Goal: Book appointment/travel/reservation

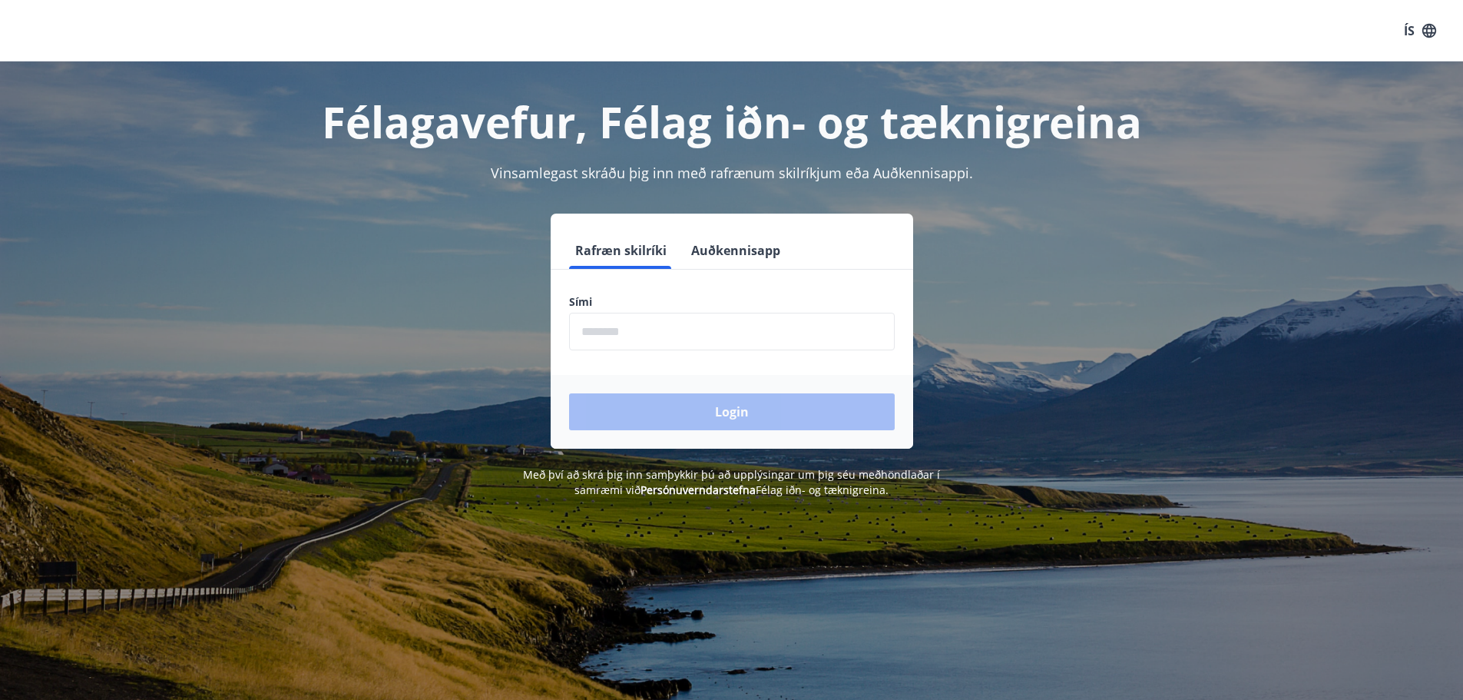
click at [604, 328] on input "phone" at bounding box center [732, 332] width 326 height 38
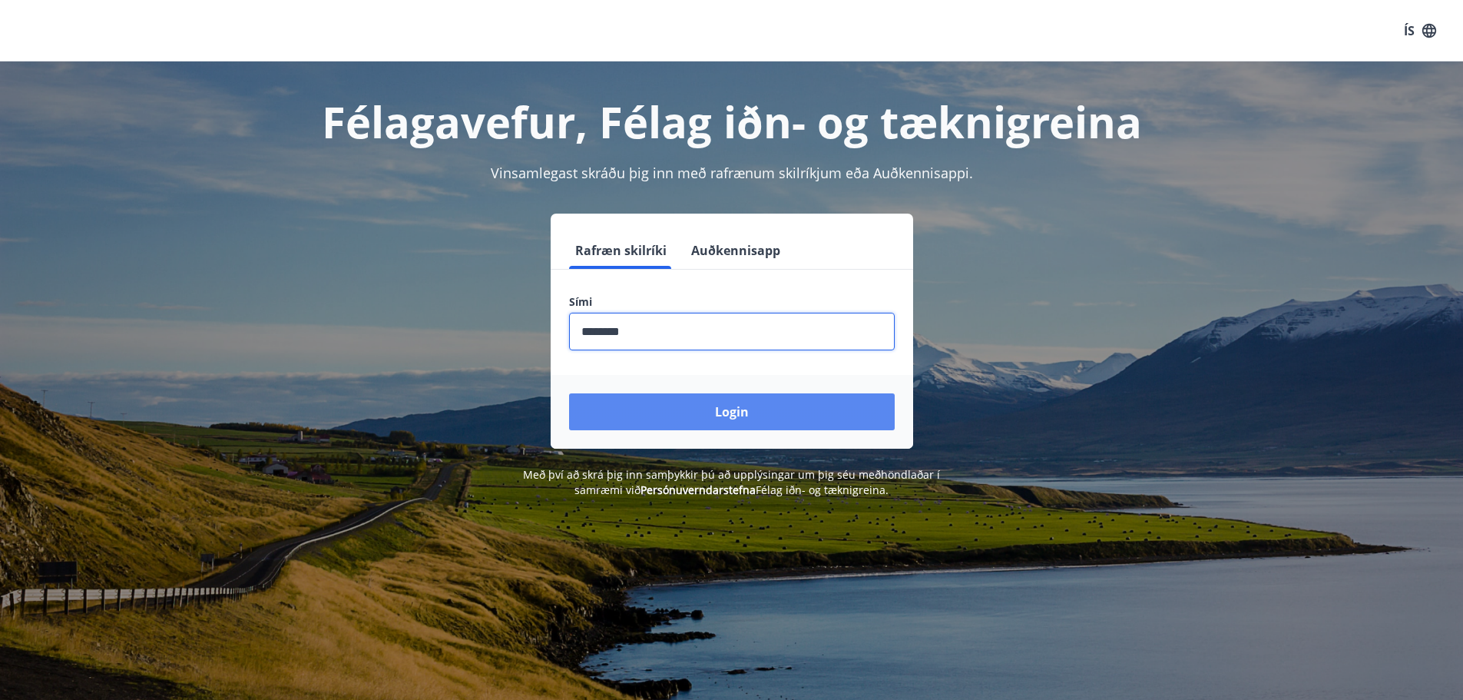
type input "********"
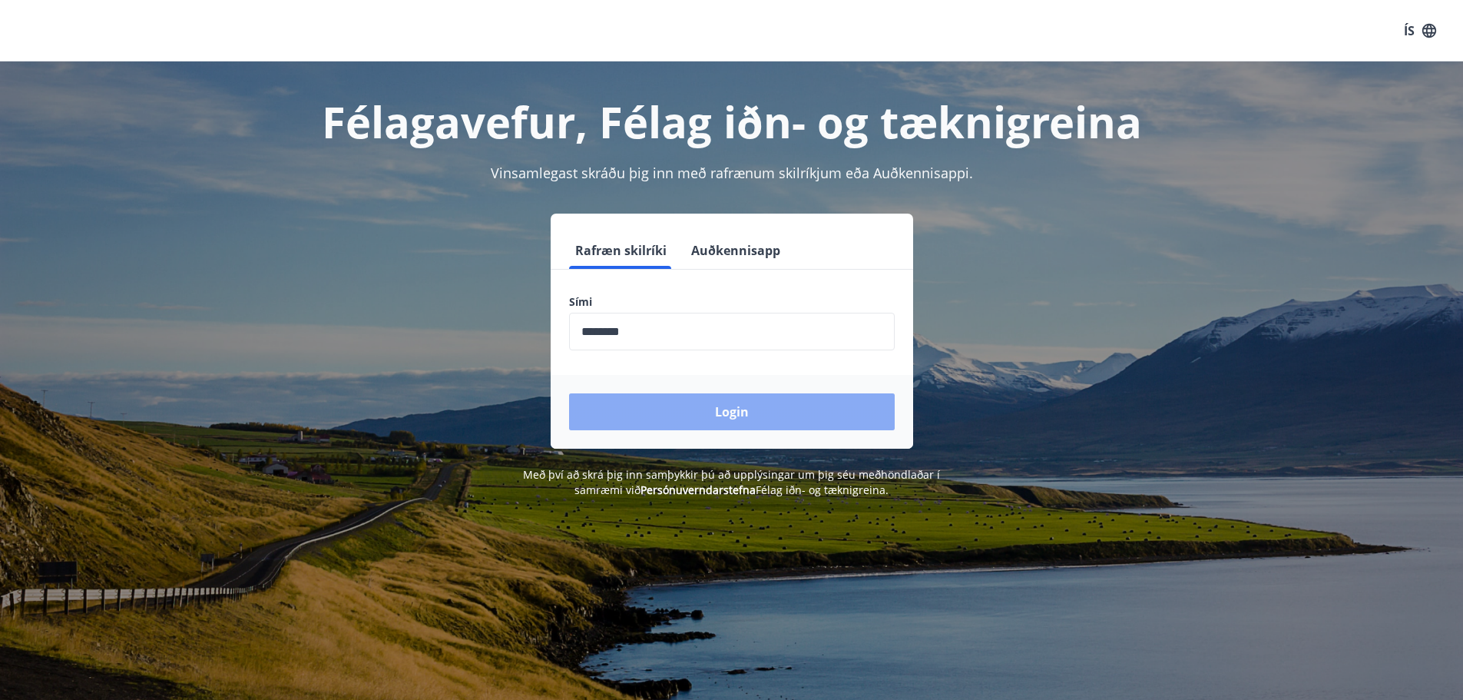
click at [700, 412] on button "Login" at bounding box center [732, 411] width 326 height 37
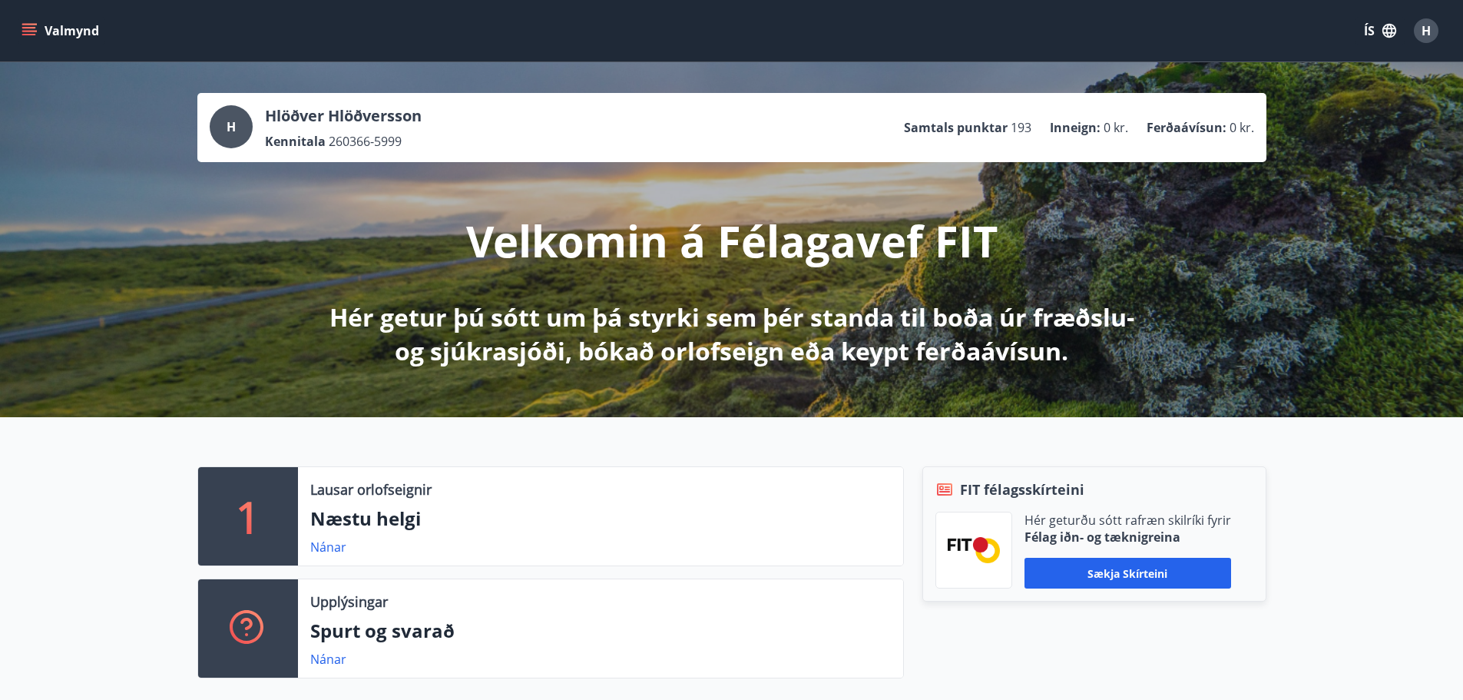
click at [22, 25] on icon "menu" at bounding box center [30, 25] width 17 height 2
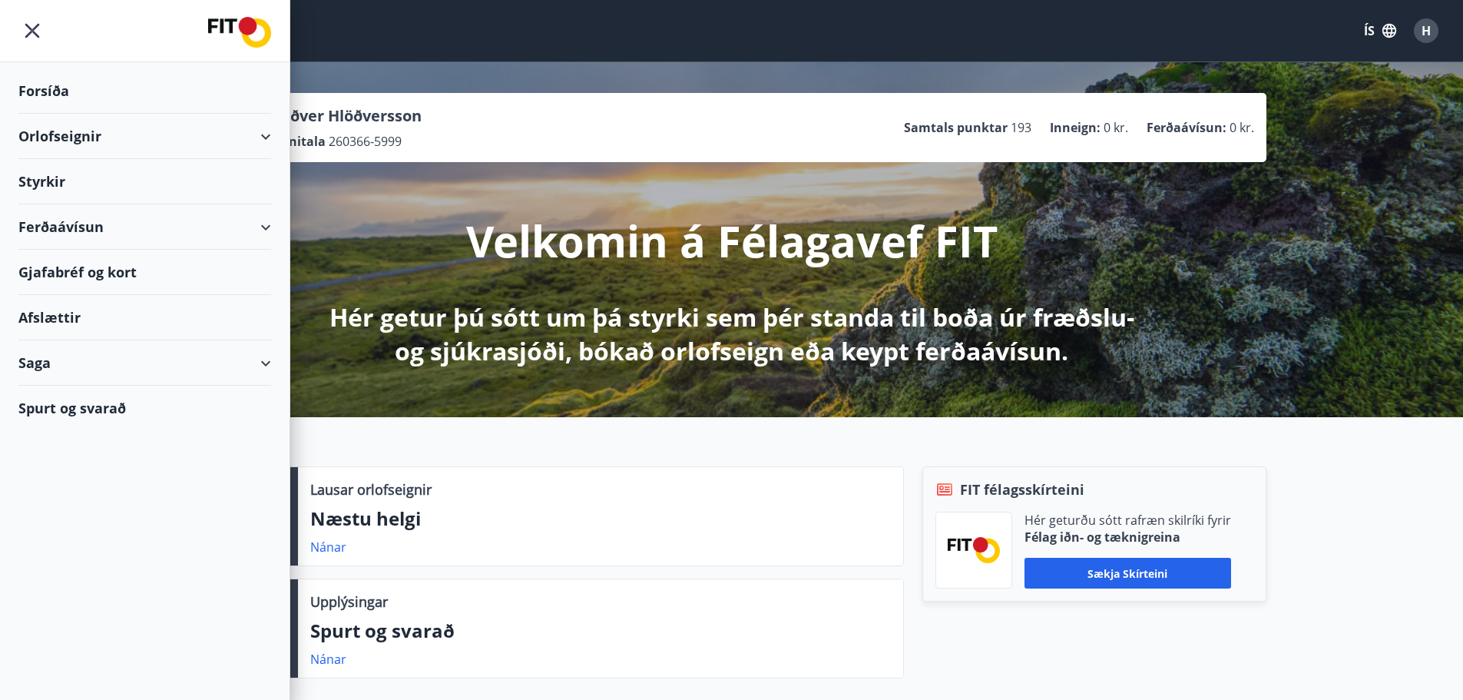
click at [61, 130] on div "Orlofseignir" at bounding box center [144, 136] width 253 height 45
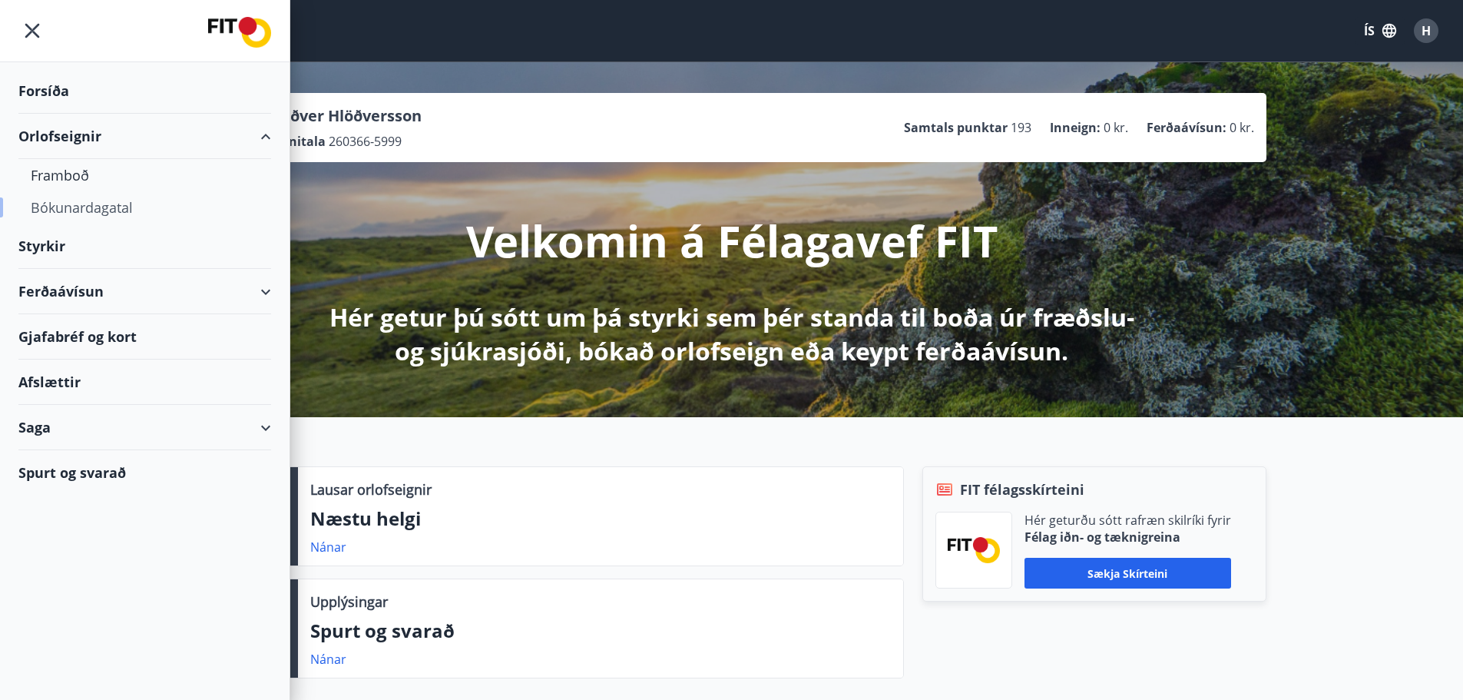
click at [47, 201] on div "Bókunardagatal" at bounding box center [145, 207] width 228 height 32
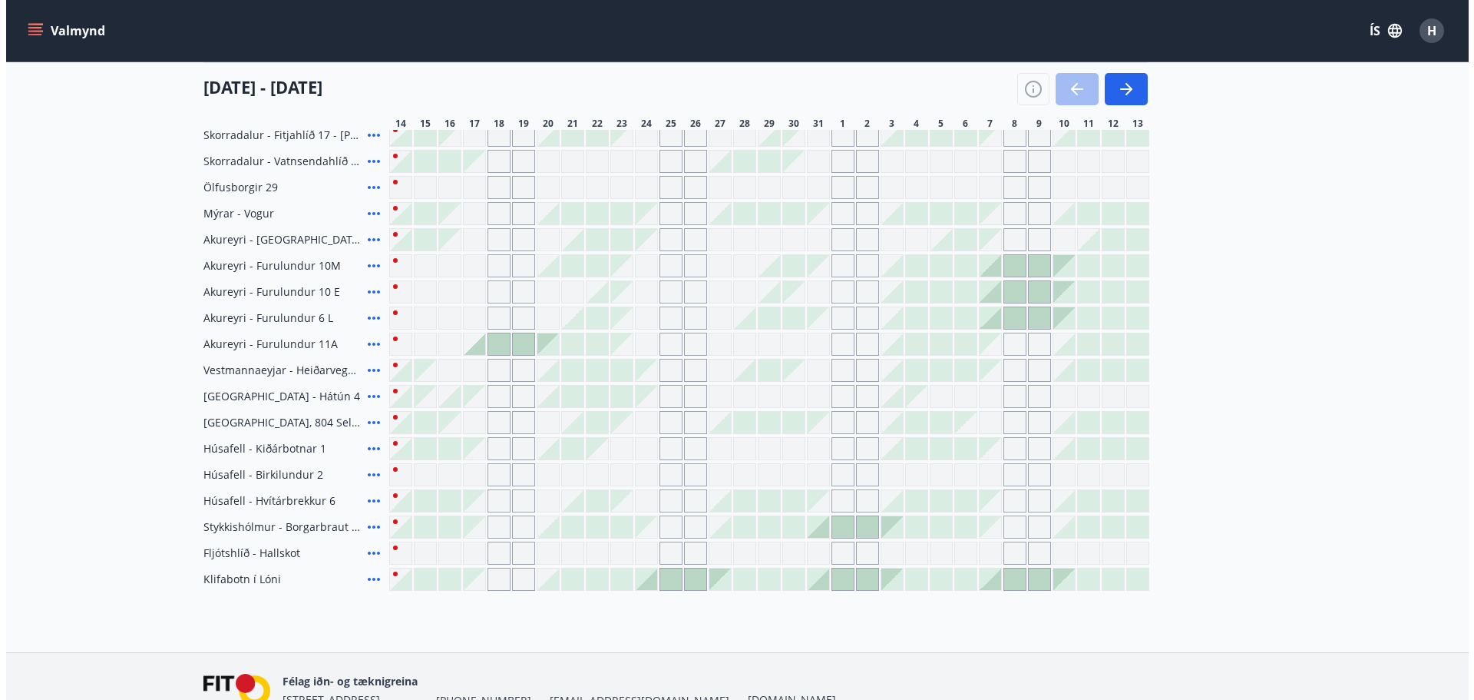
scroll to position [683, 0]
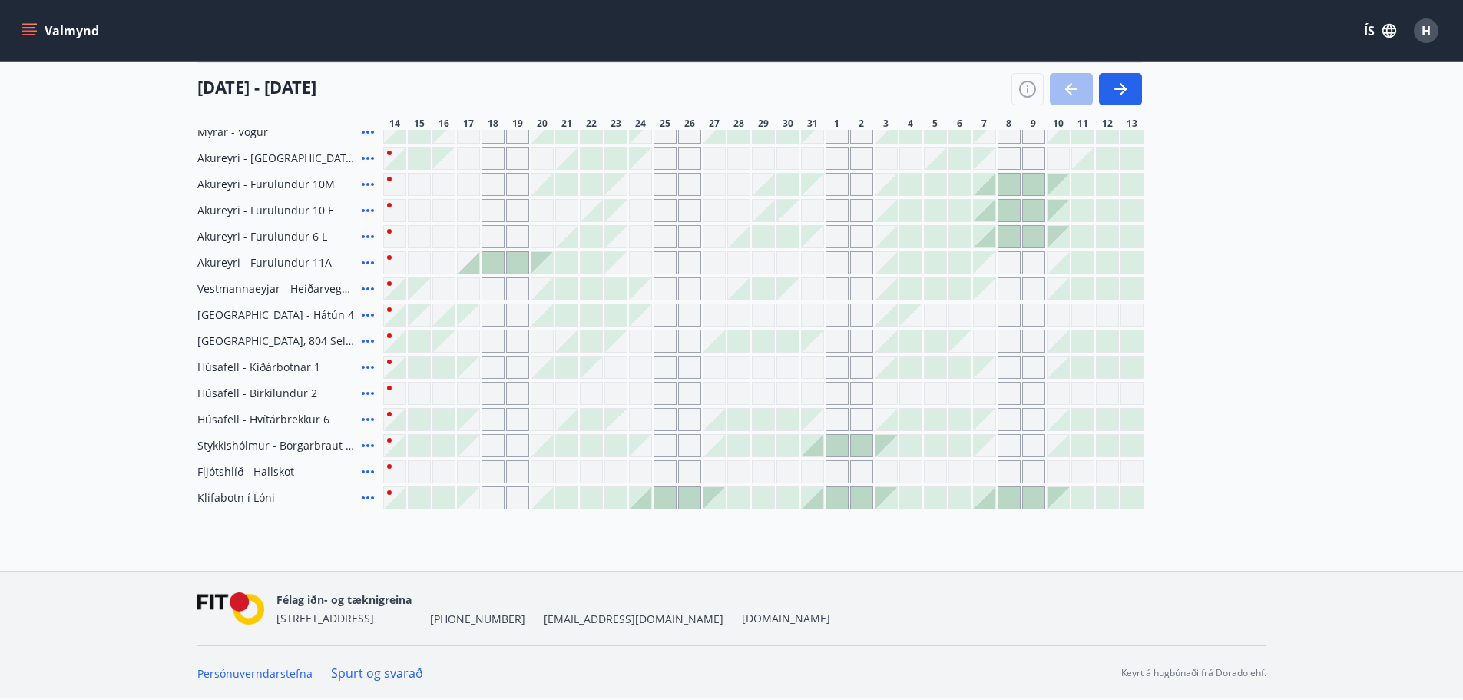
click at [769, 446] on div at bounding box center [762, 445] width 21 height 21
click at [762, 443] on div at bounding box center [762, 445] width 21 height 21
click at [767, 436] on div at bounding box center [762, 445] width 21 height 21
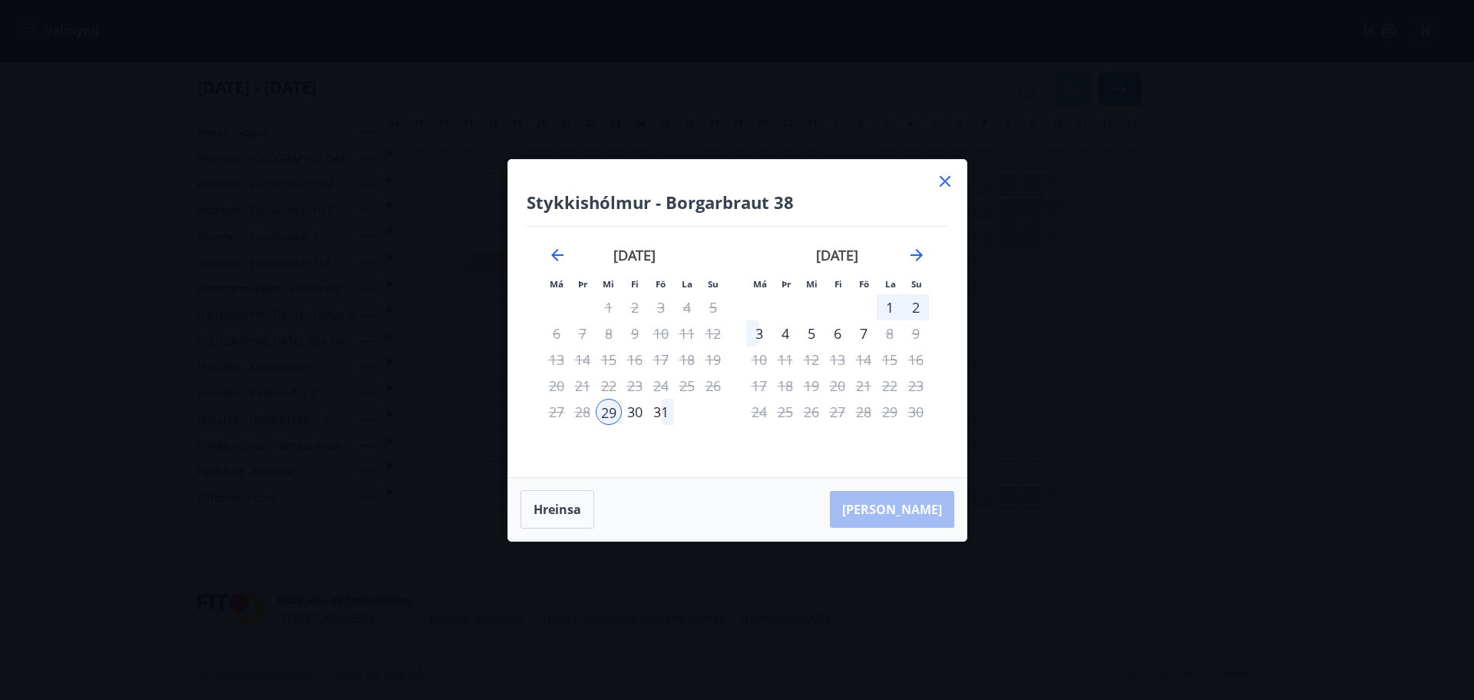
click at [609, 416] on div "29" at bounding box center [609, 412] width 26 height 26
click at [911, 306] on div "2" at bounding box center [916, 307] width 26 height 26
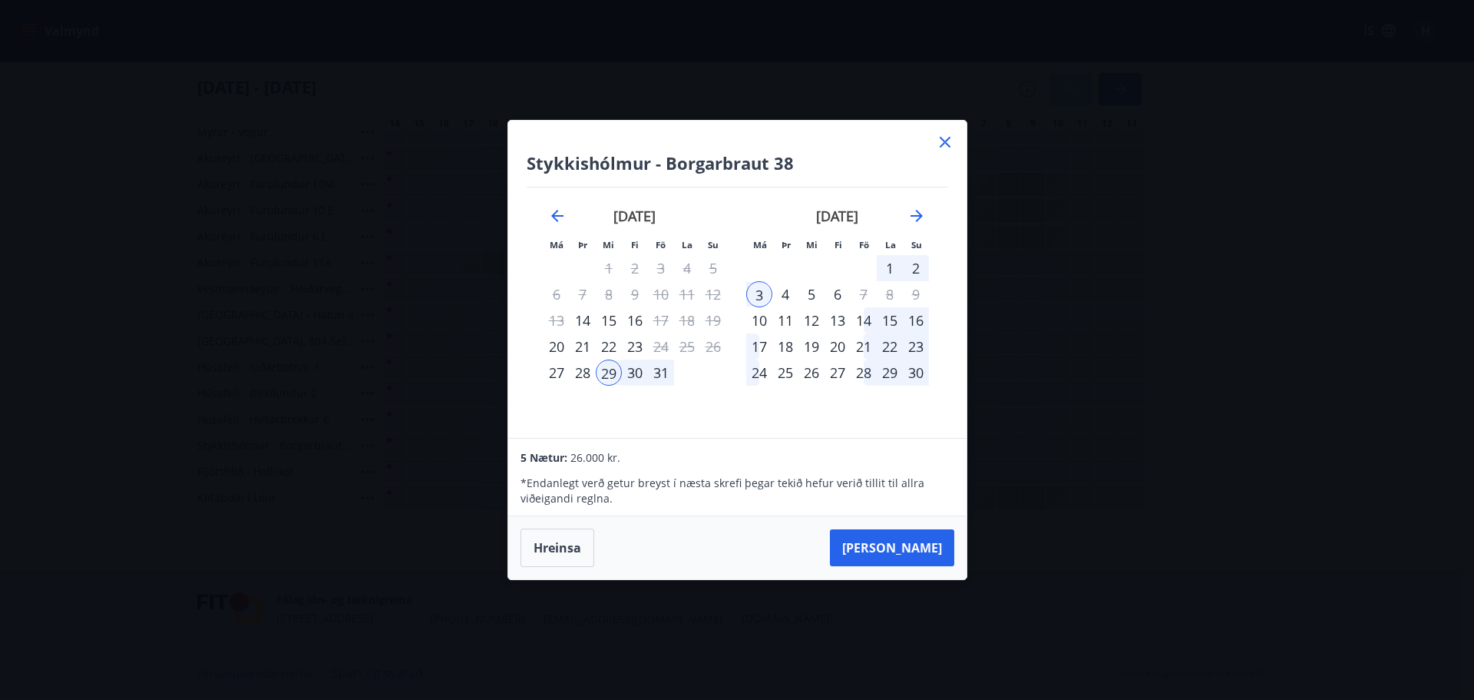
click at [941, 141] on icon at bounding box center [945, 142] width 18 height 18
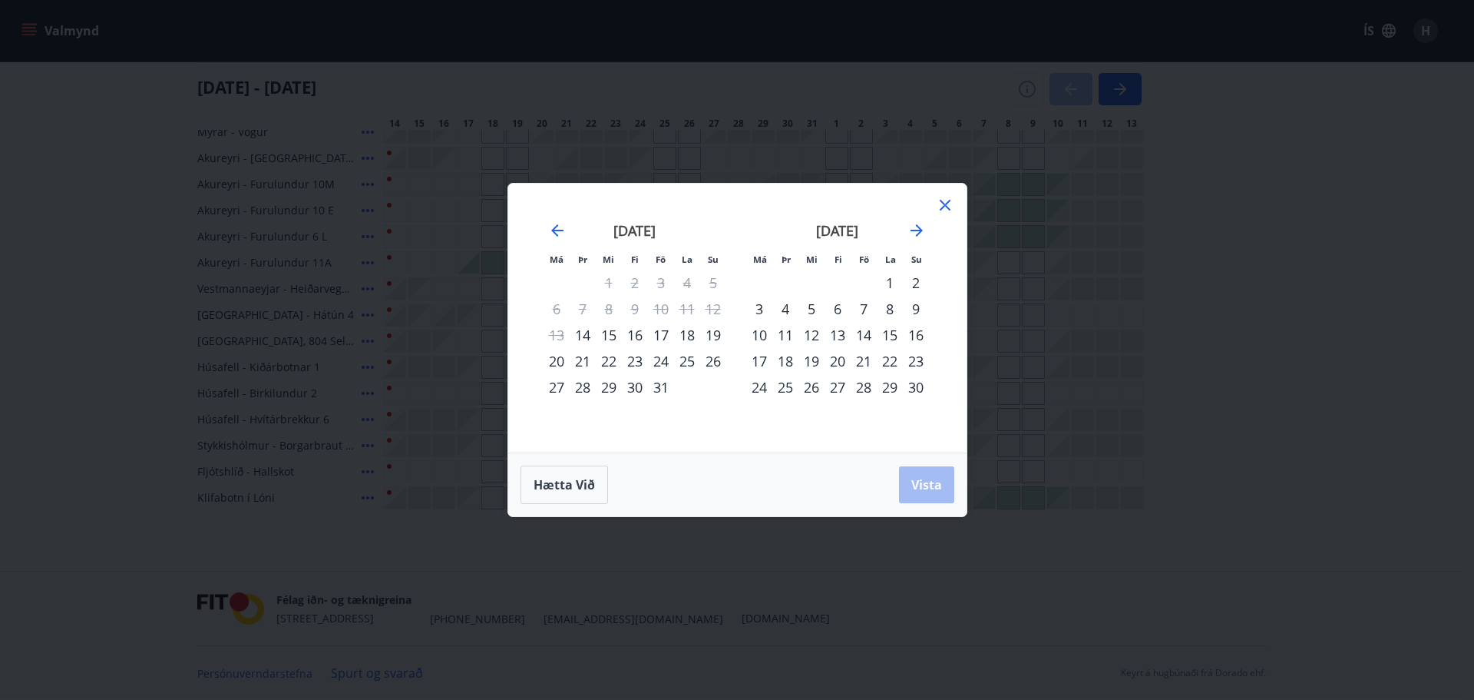
click at [943, 203] on icon at bounding box center [945, 205] width 11 height 11
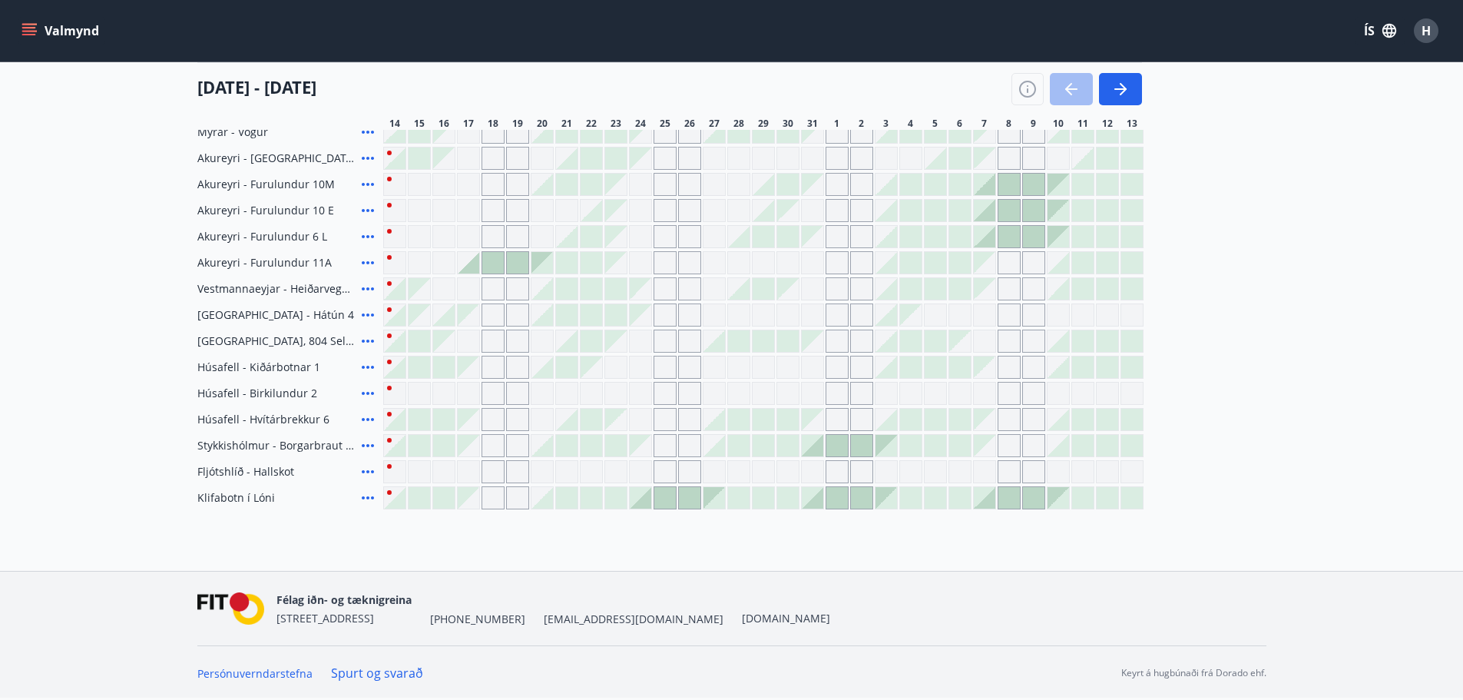
click at [365, 496] on icon at bounding box center [368, 497] width 18 height 18
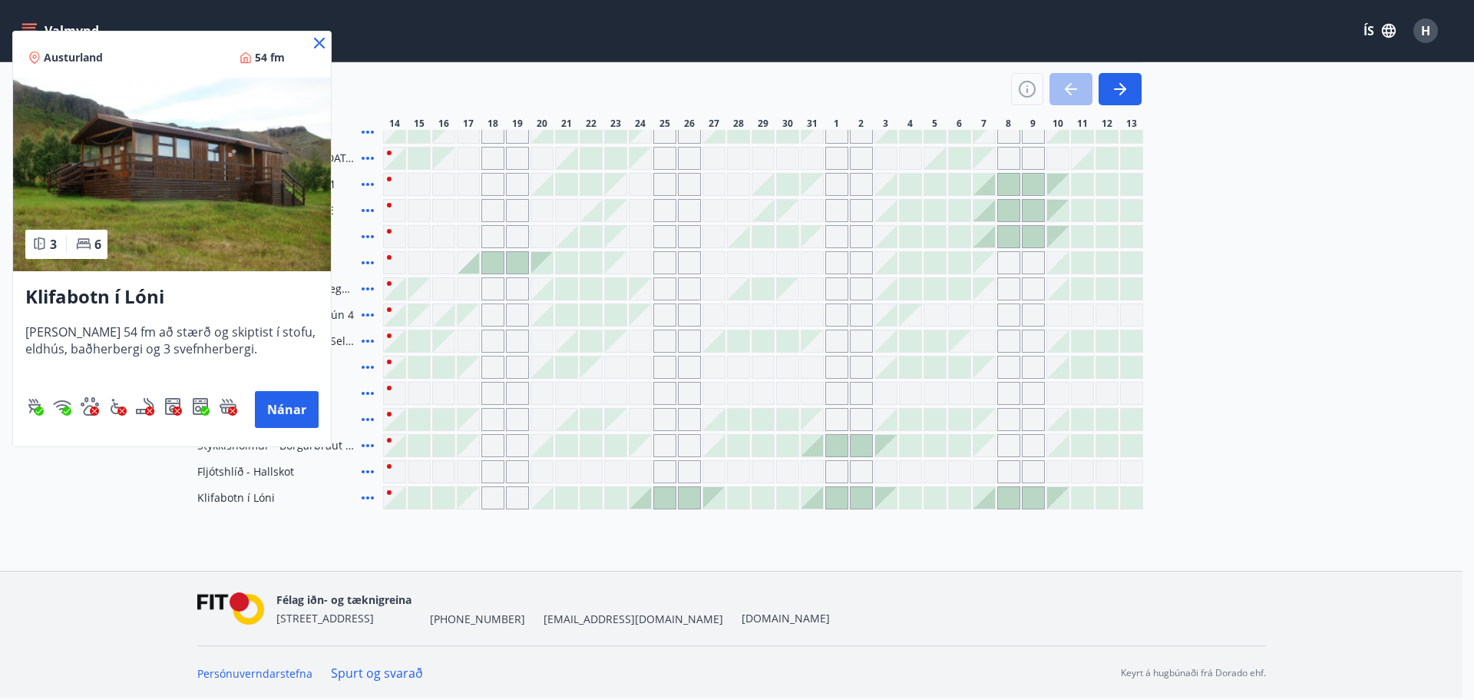
click at [321, 38] on icon at bounding box center [319, 43] width 18 height 18
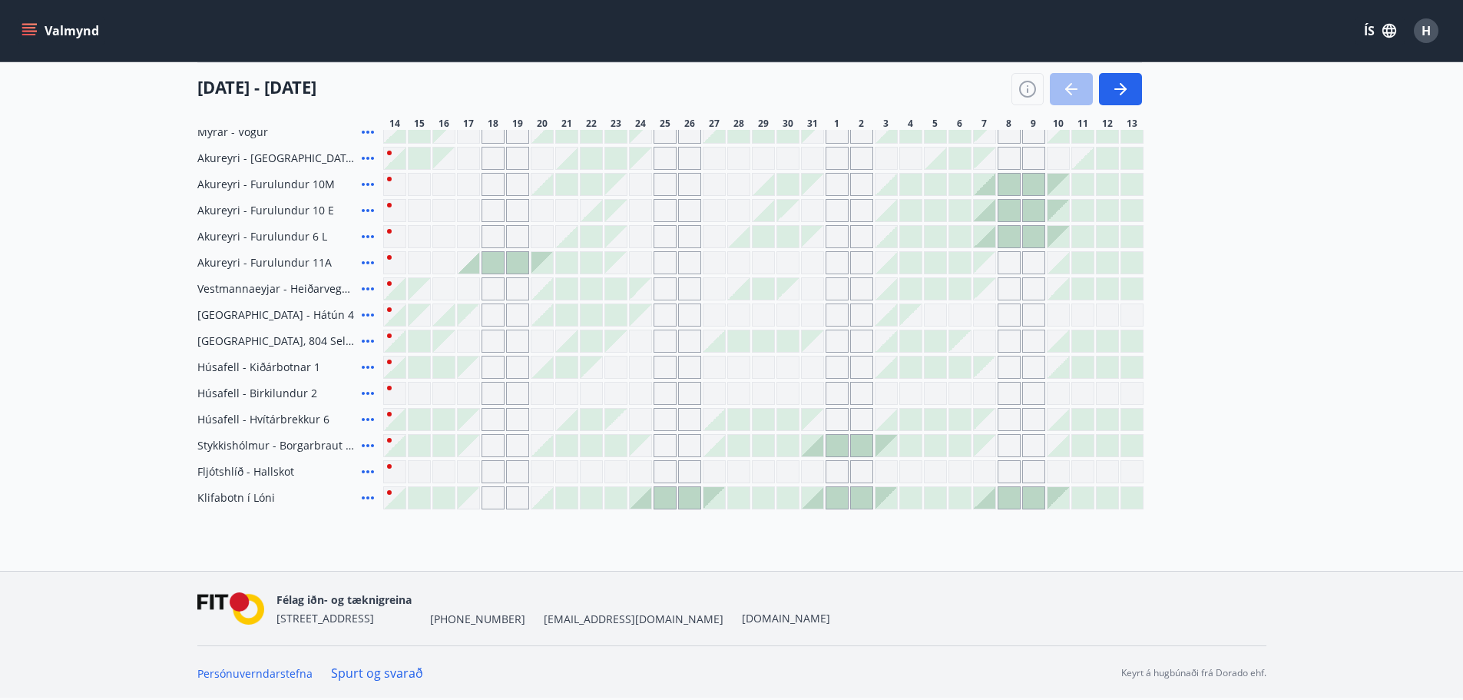
scroll to position [607, 0]
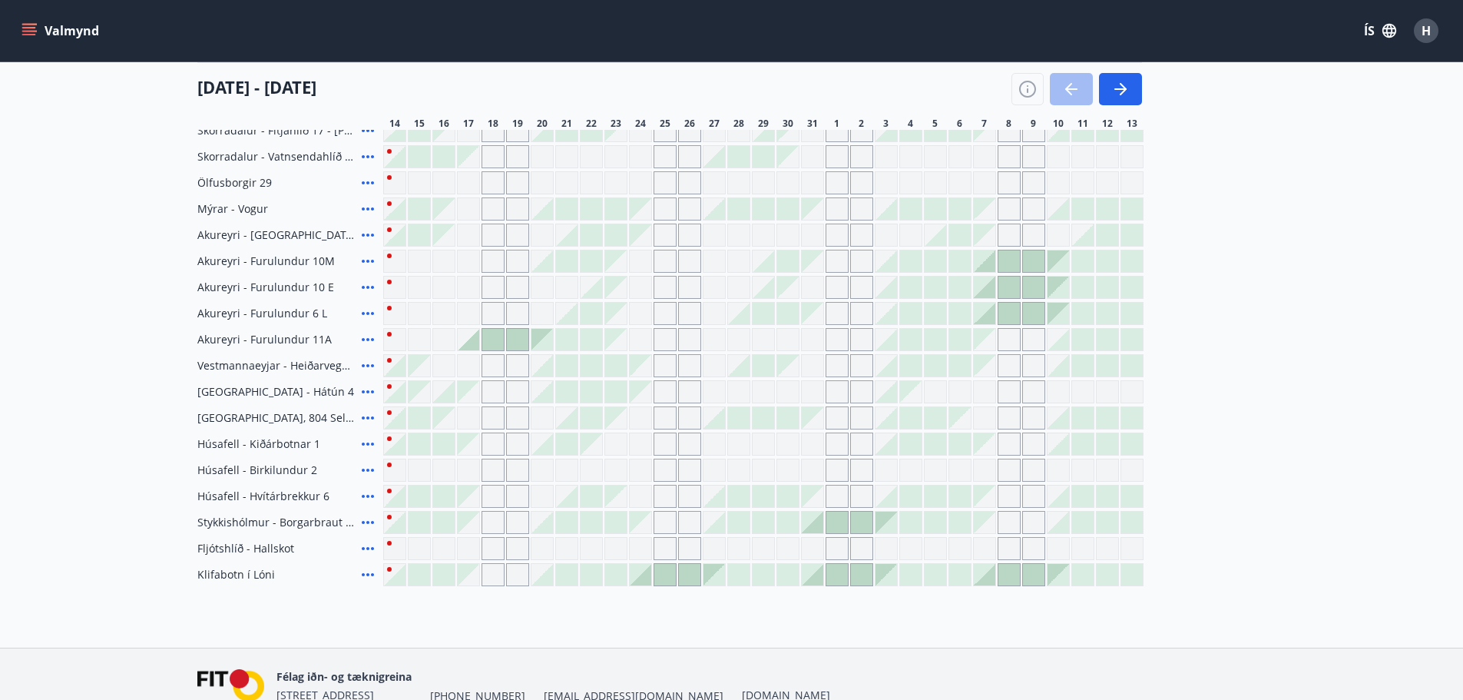
click at [542, 340] on div at bounding box center [541, 339] width 21 height 21
click at [541, 331] on div at bounding box center [541, 339] width 21 height 21
click at [537, 331] on div at bounding box center [541, 339] width 21 height 21
click at [537, 332] on div at bounding box center [541, 339] width 21 height 21
click at [547, 340] on div at bounding box center [541, 339] width 21 height 21
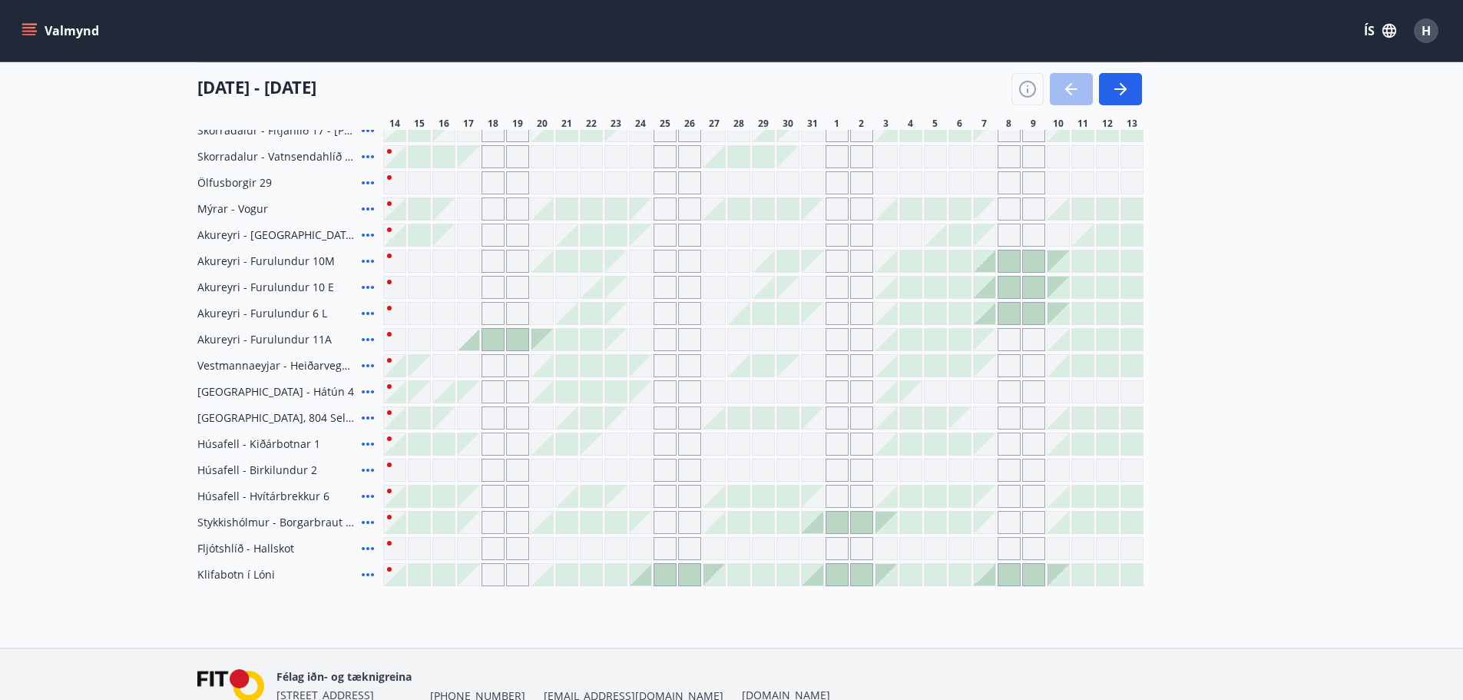
click at [278, 408] on div "[GEOGRAPHIC_DATA], 804 Selfossi" at bounding box center [287, 417] width 180 height 23
click at [365, 408] on div "[GEOGRAPHIC_DATA], 804 Selfossi" at bounding box center [287, 417] width 180 height 23
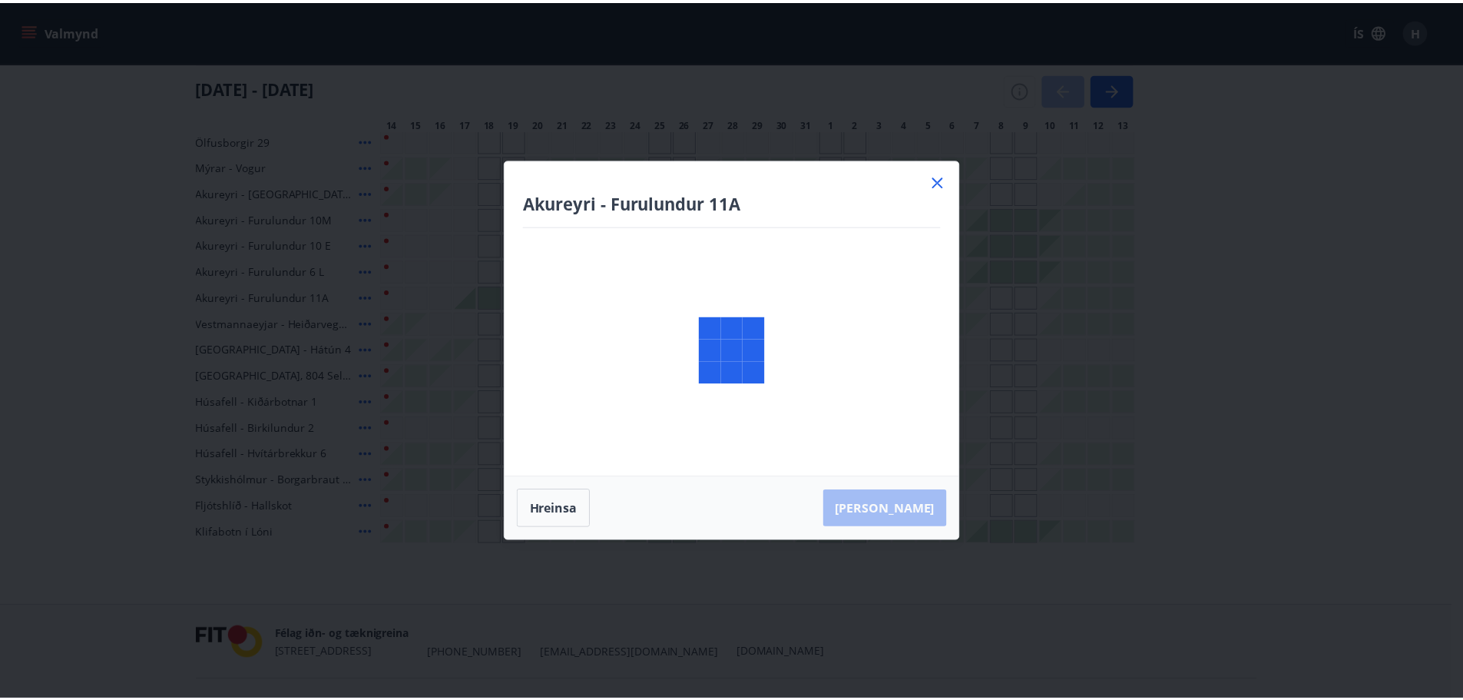
scroll to position [683, 0]
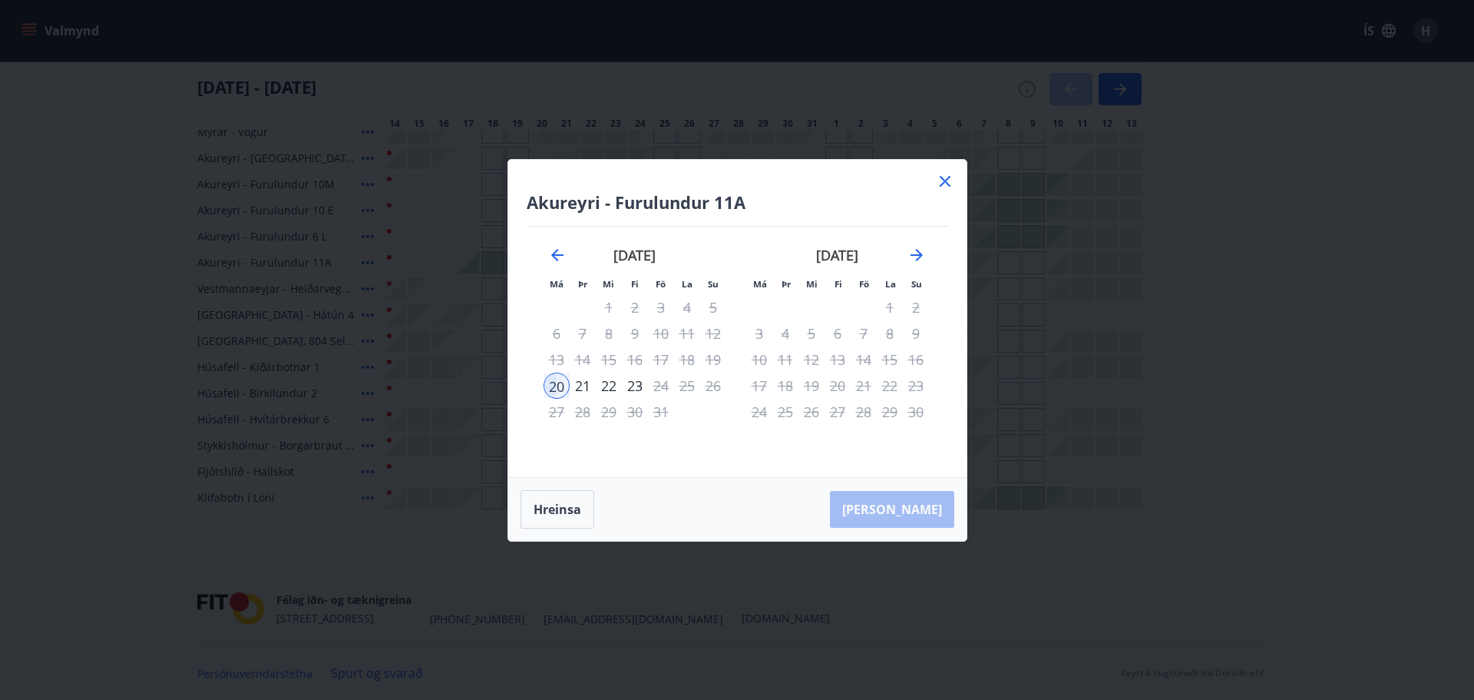
click at [553, 382] on div "20" at bounding box center [557, 385] width 26 height 26
click at [610, 381] on div "22" at bounding box center [609, 385] width 26 height 26
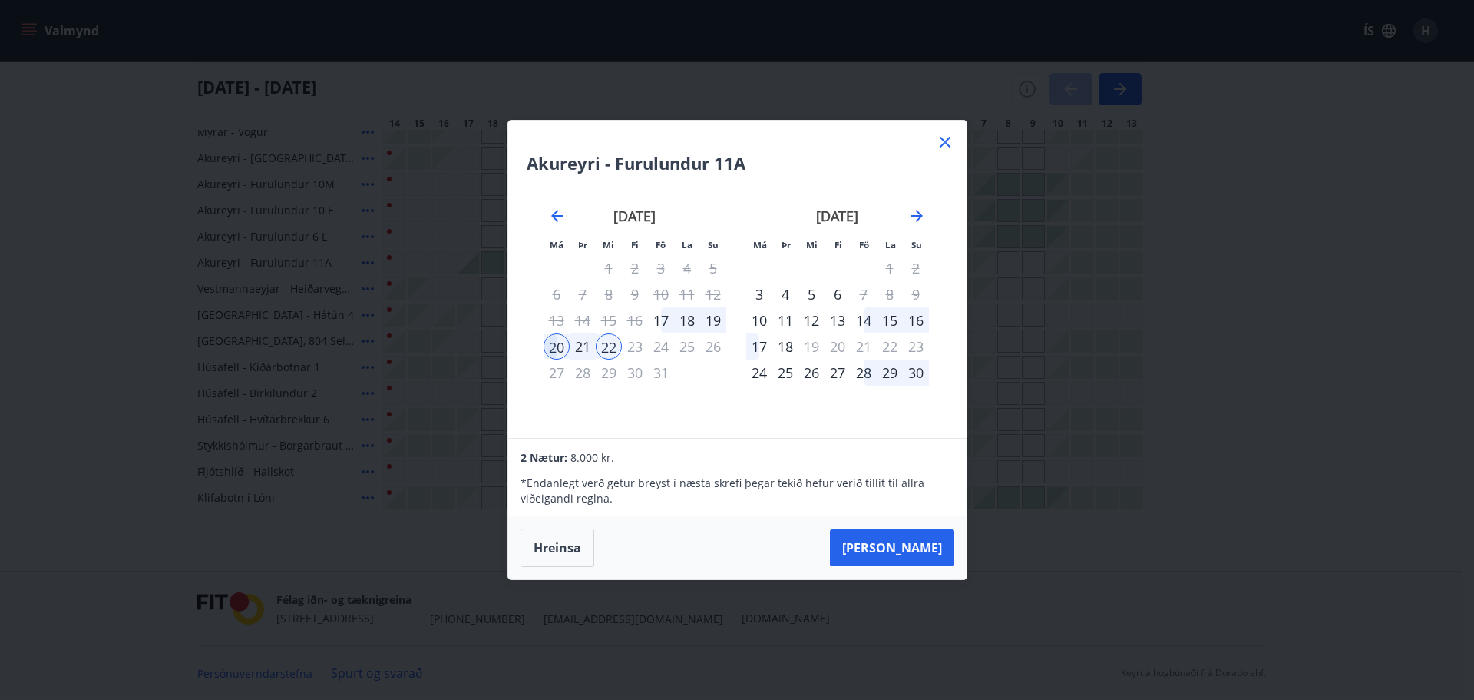
click at [628, 465] on div "2 Nætur: 8.000 kr." at bounding box center [737, 457] width 433 height 18
click at [550, 542] on button "Hreinsa" at bounding box center [558, 547] width 74 height 38
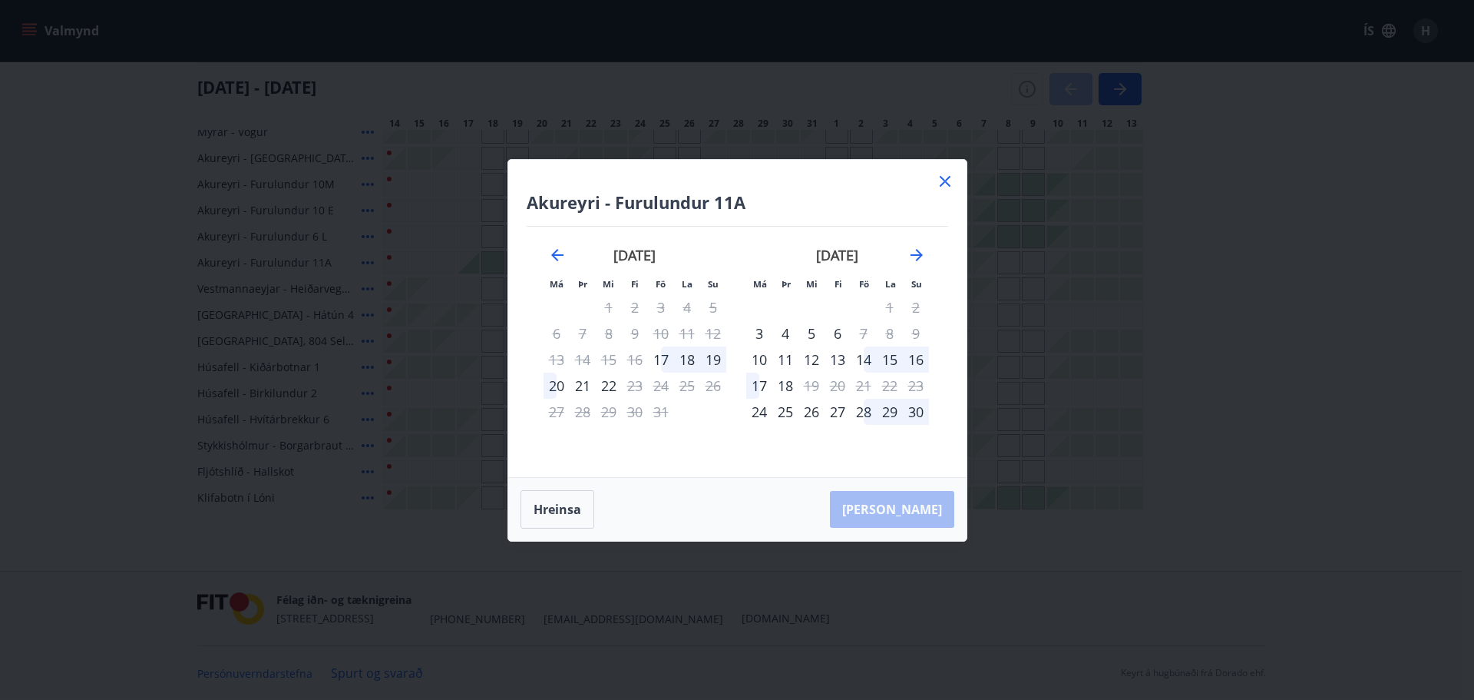
click at [938, 177] on icon at bounding box center [945, 181] width 18 height 18
click at [944, 172] on div "[US_STATE] - Orlando Úthlíð - Skógarás 1 Úthlíð - Kóngsvegur 1 Úthlíð - Kóngsve…" at bounding box center [731, 80] width 1069 height 858
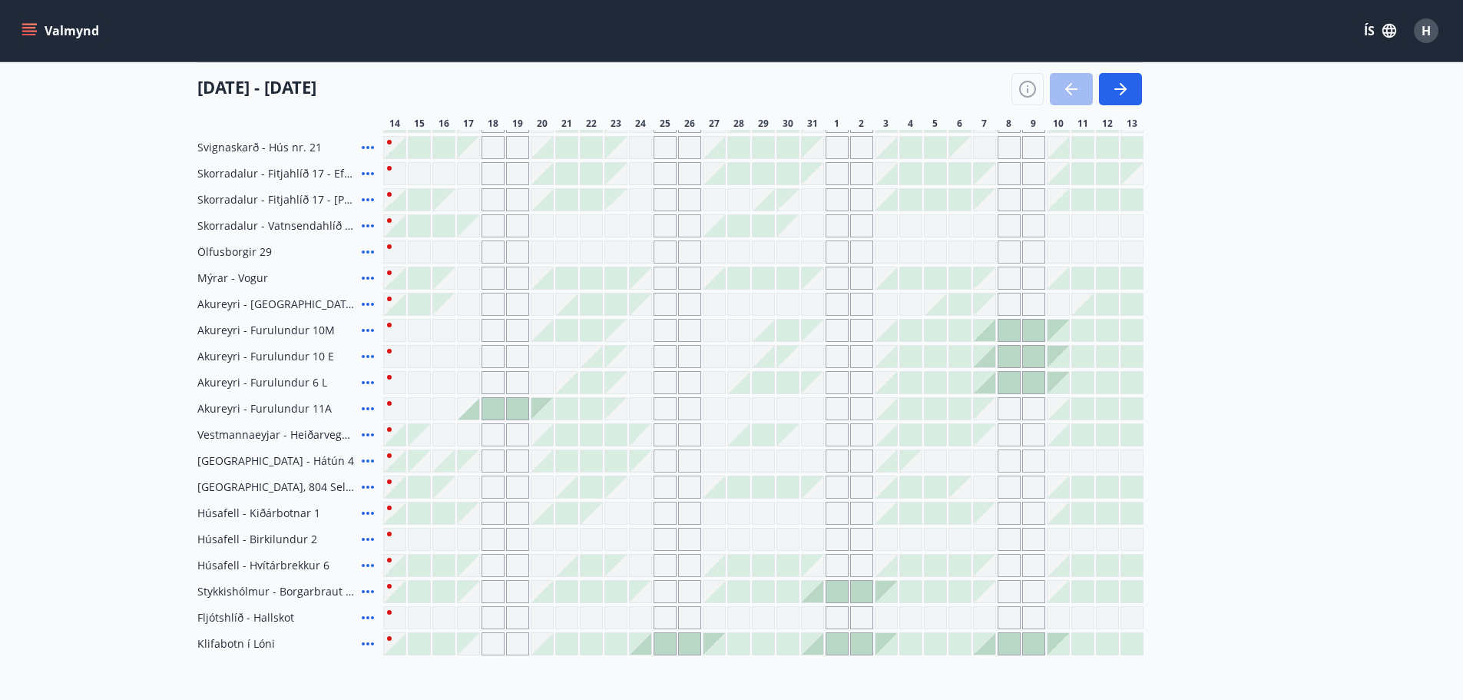
scroll to position [461, 0]
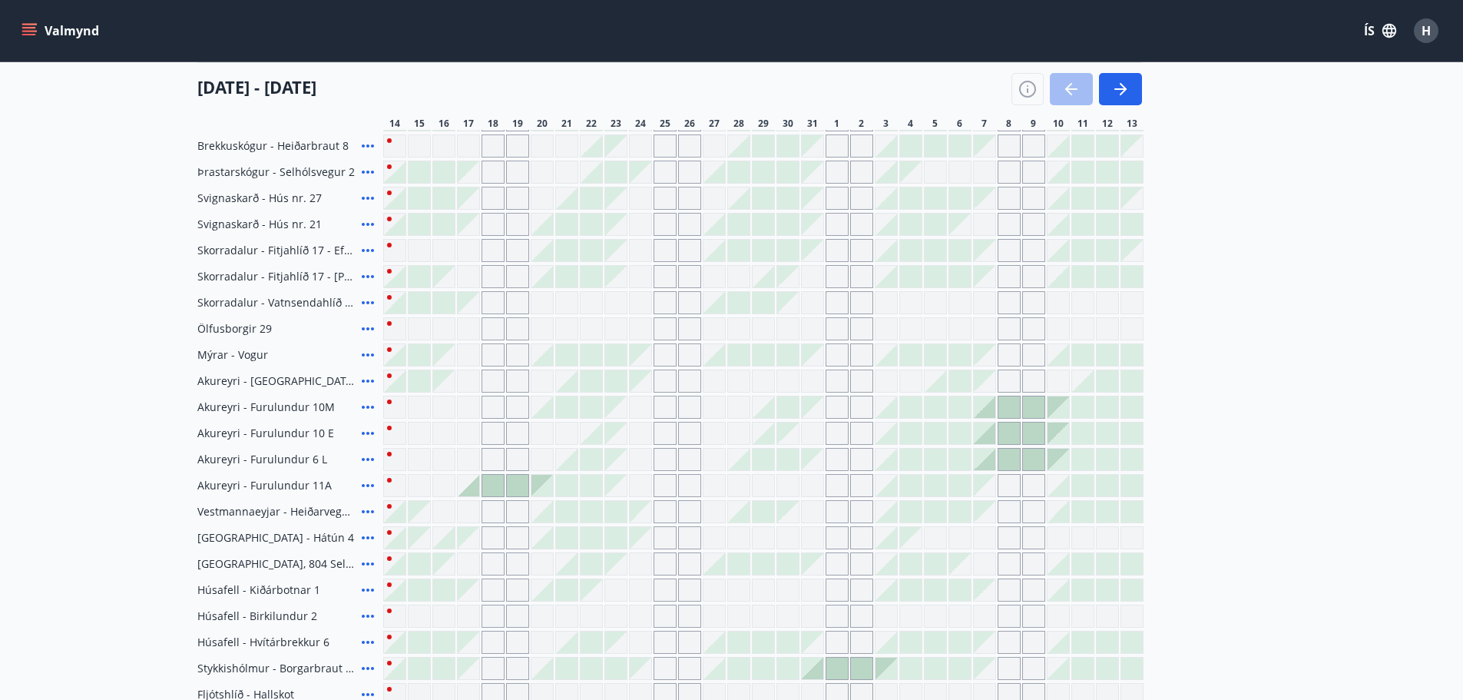
click at [587, 298] on div "Gráir dagar eru ekki bókanlegir" at bounding box center [591, 302] width 23 height 23
click at [691, 306] on div at bounding box center [763, 302] width 760 height 23
drag, startPoint x: 832, startPoint y: 246, endPoint x: 823, endPoint y: 288, distance: 42.3
click at [823, 285] on div "[US_STATE] - Orlando Úthlíð - Skógarás 1 Úthlíð - Kóngsvegur 1 Úthlíð - Kóngsve…" at bounding box center [731, 302] width 1069 height 858
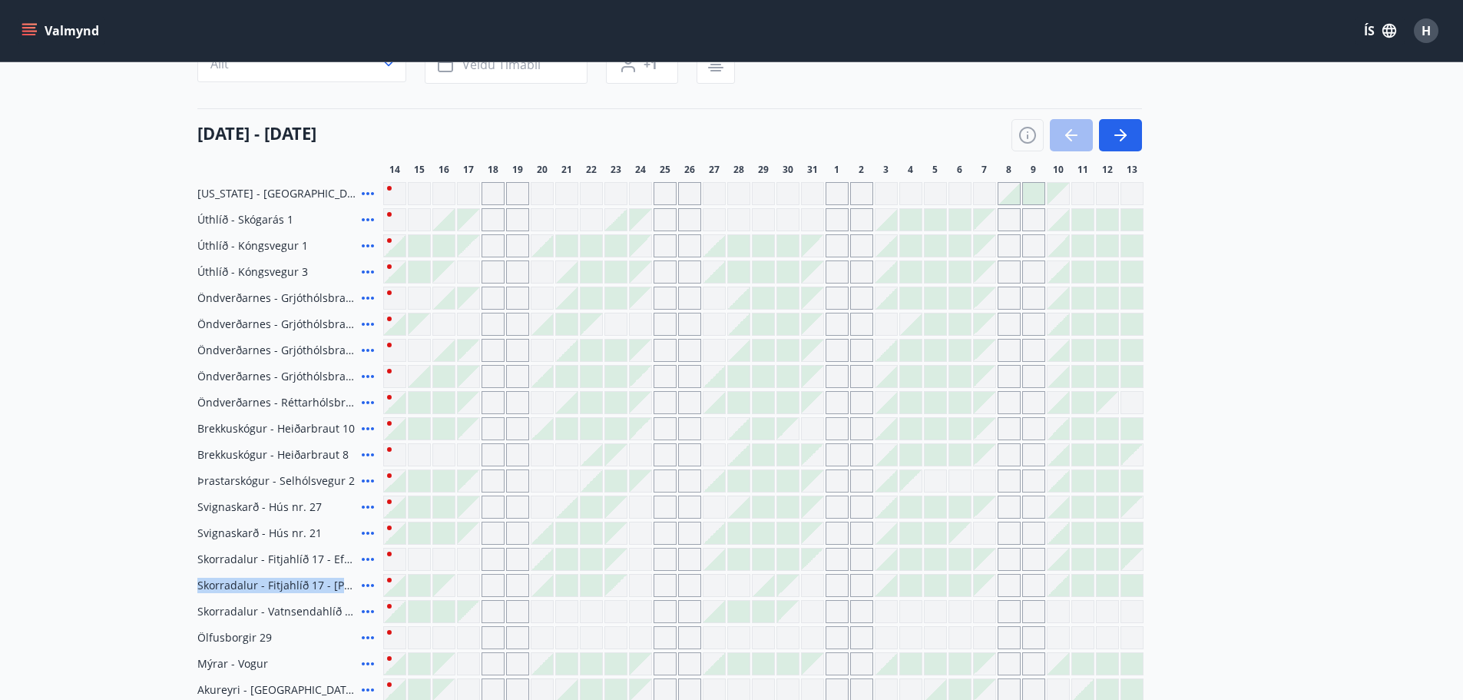
scroll to position [154, 0]
